Goal: Task Accomplishment & Management: Manage account settings

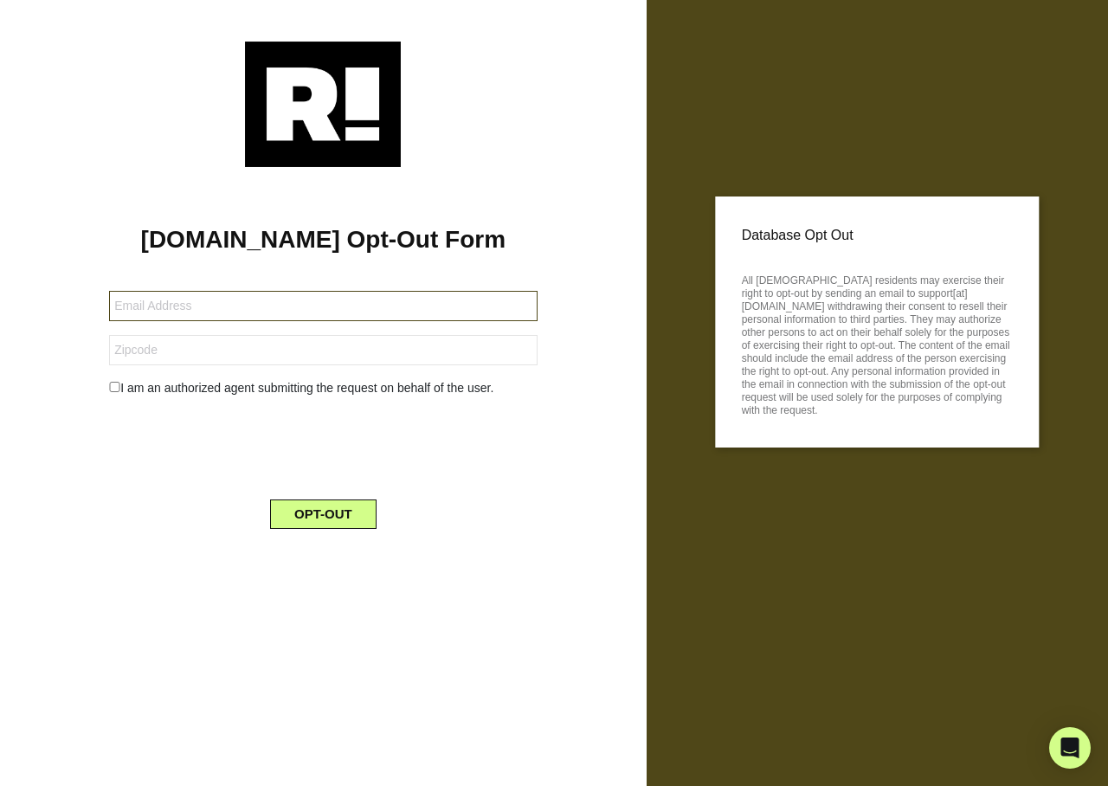
type input "[EMAIL_ADDRESS][DOMAIN_NAME]"
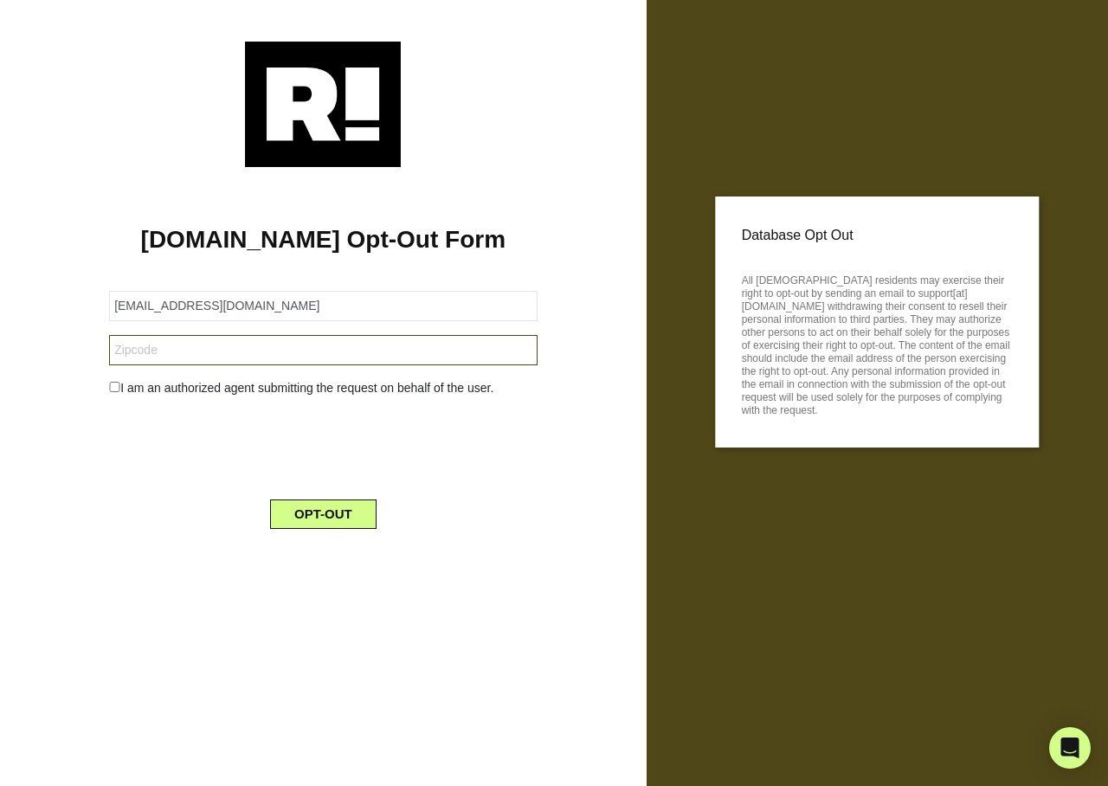
type input "39046"
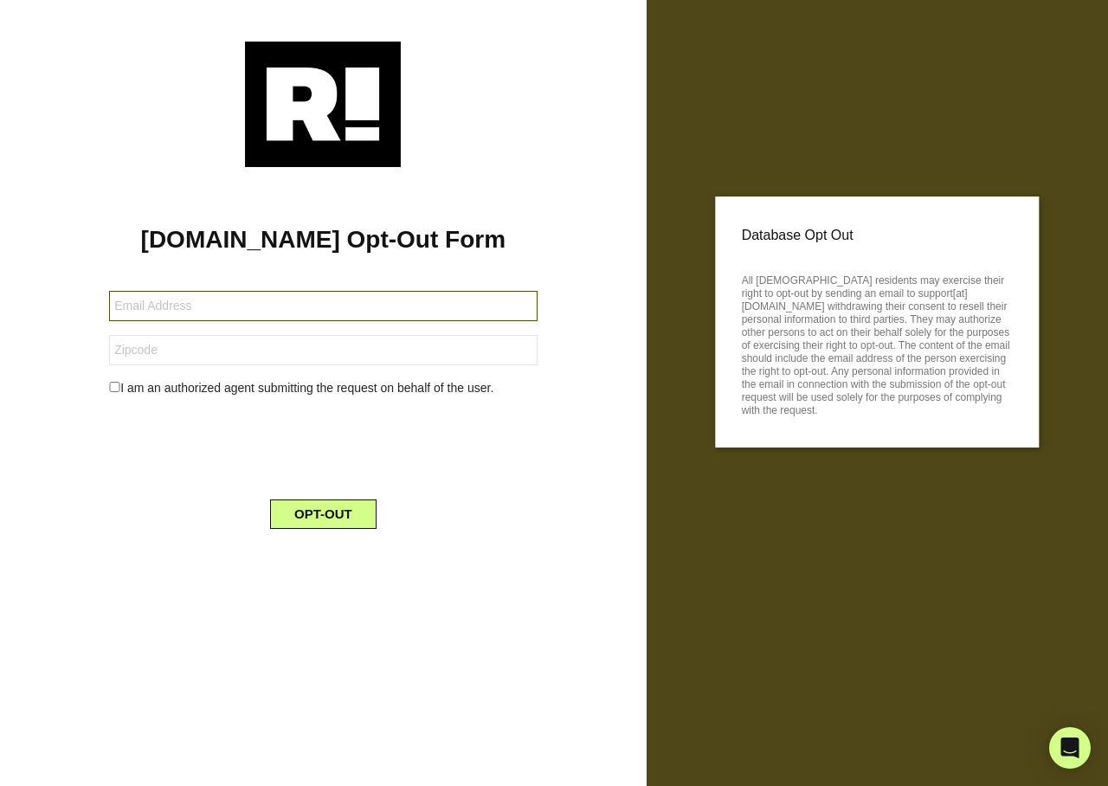
type input "[EMAIL_ADDRESS][DOMAIN_NAME]"
type input "72102"
type input "[EMAIL_ADDRESS][DOMAIN_NAME]"
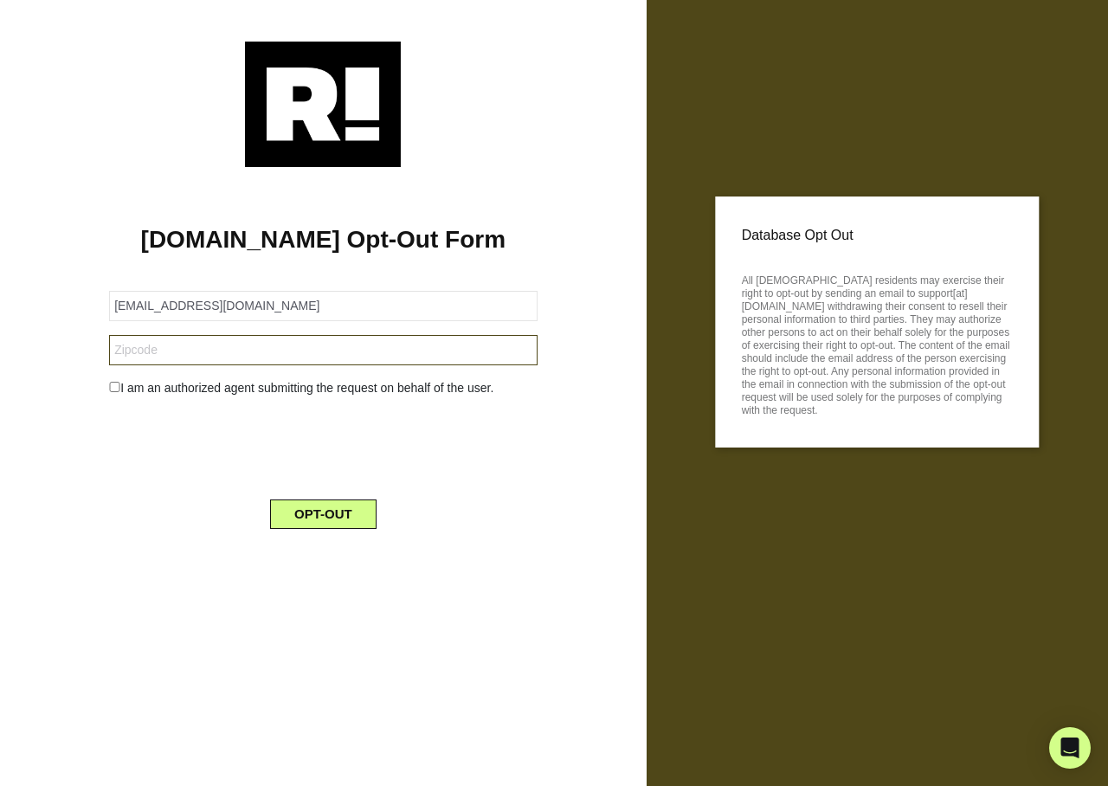
type input "01701"
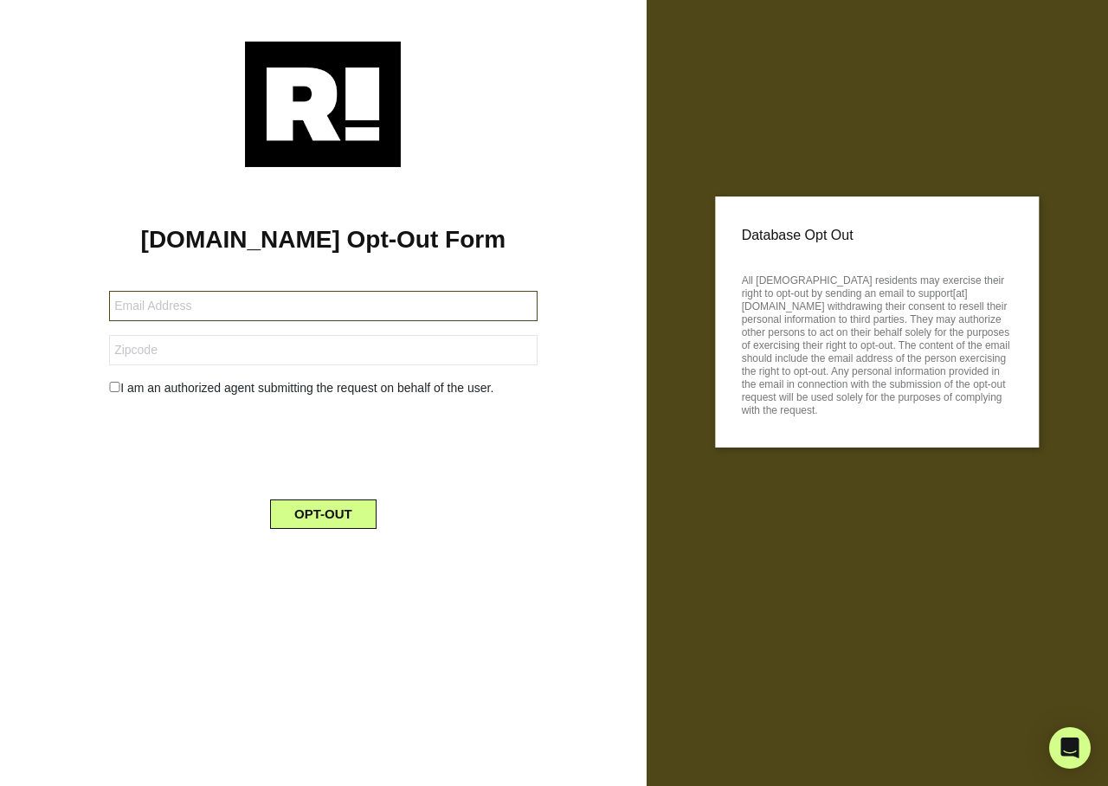
type input "[EMAIL_ADDRESS][DOMAIN_NAME]"
type input "95039"
